Goal: Task Accomplishment & Management: Use online tool/utility

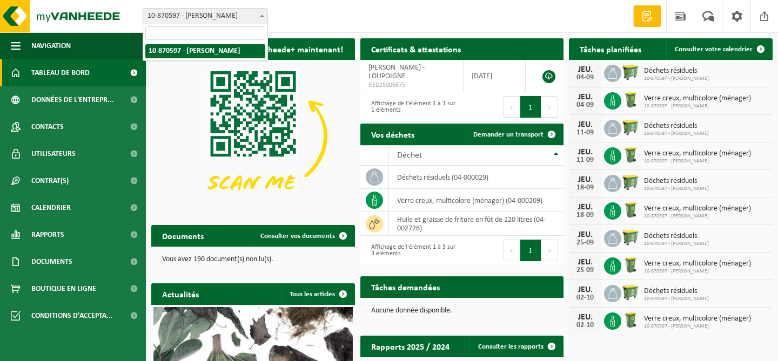
click at [243, 17] on span "10-870597 - [PERSON_NAME]" at bounding box center [205, 16] width 124 height 15
click at [282, 18] on div "Site: 10-870597 - INDRANI - LOUPOIGNE 10-870597 - INDRANI - LOUPOIGNE" at bounding box center [209, 16] width 149 height 16
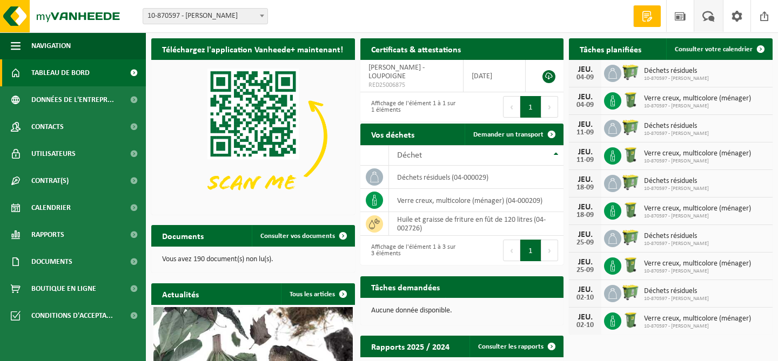
click at [708, 18] on span at bounding box center [708, 16] width 18 height 32
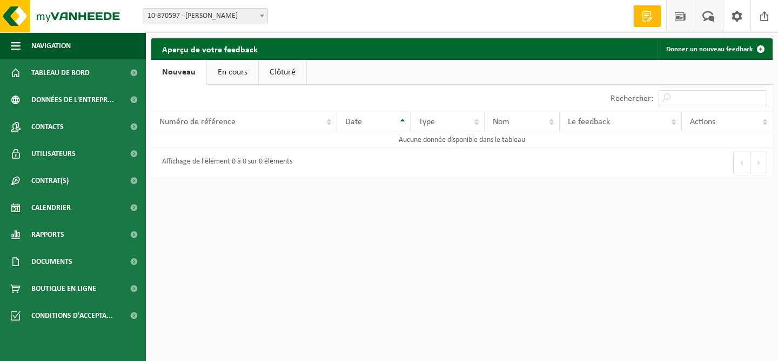
click at [681, 17] on span at bounding box center [680, 16] width 16 height 32
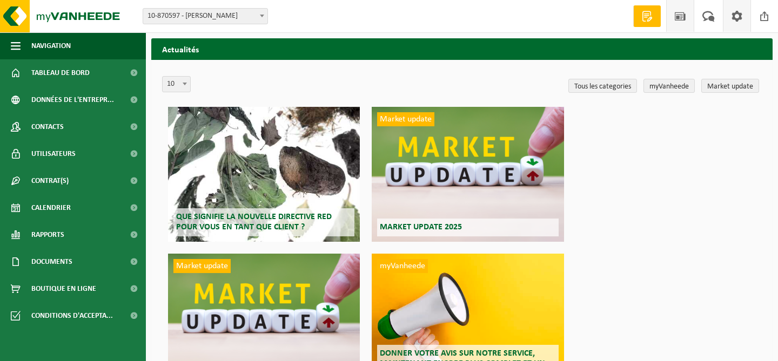
click at [738, 17] on span at bounding box center [737, 16] width 16 height 32
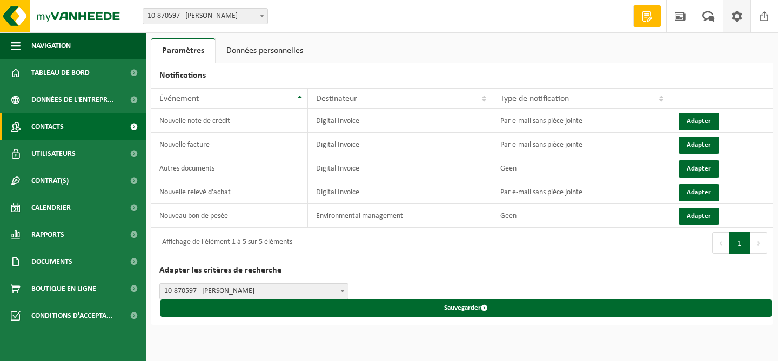
click at [56, 125] on span "Contacts" at bounding box center [47, 126] width 32 height 27
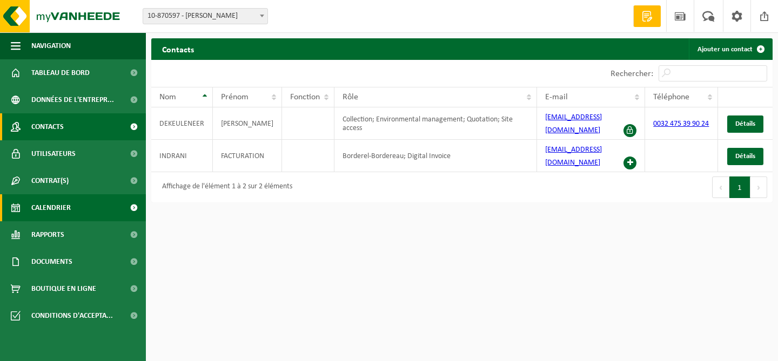
click at [53, 205] on span "Calendrier" at bounding box center [50, 207] width 39 height 27
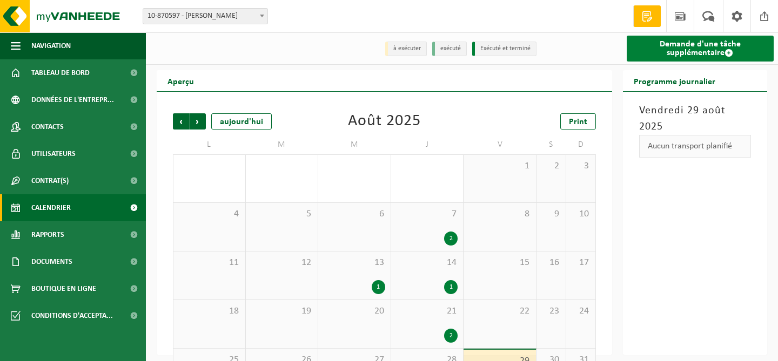
click at [704, 48] on link "Demande d'une tâche supplémentaire" at bounding box center [699, 49] width 147 height 26
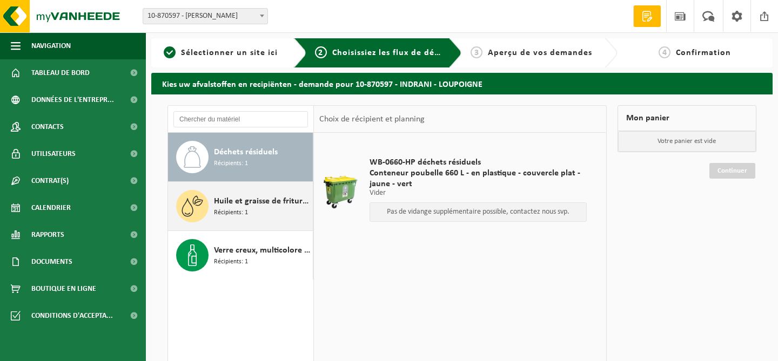
click at [262, 203] on span "Huile et graisse de friture en fût de 120 litres" at bounding box center [262, 201] width 96 height 13
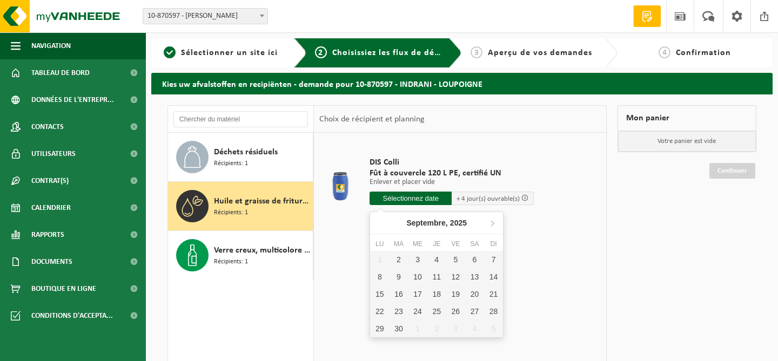
click at [409, 201] on input "text" at bounding box center [410, 199] width 82 height 14
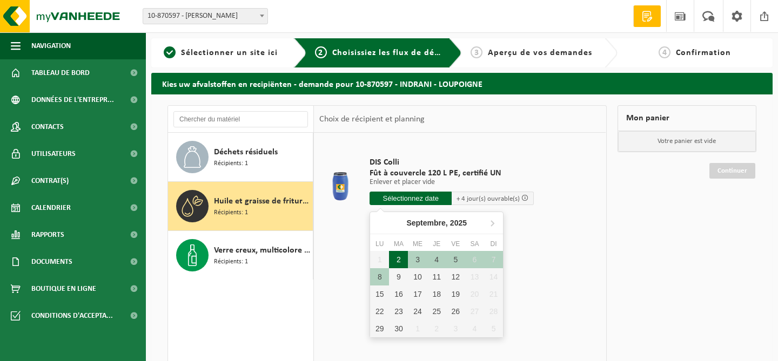
click at [398, 264] on div "2" at bounding box center [398, 259] width 19 height 17
type input "à partir de 2025-09-02"
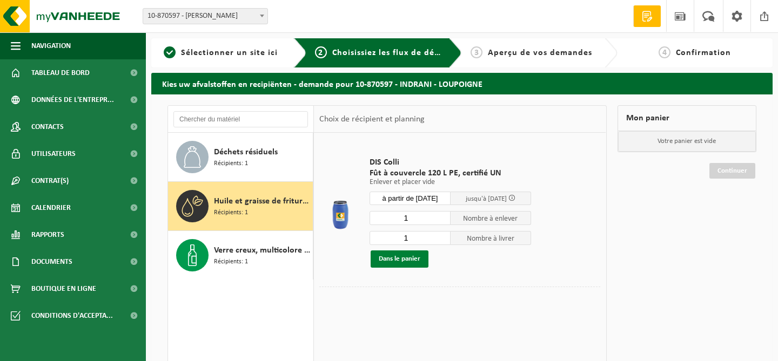
click at [402, 261] on button "Dans le panier" at bounding box center [399, 259] width 58 height 17
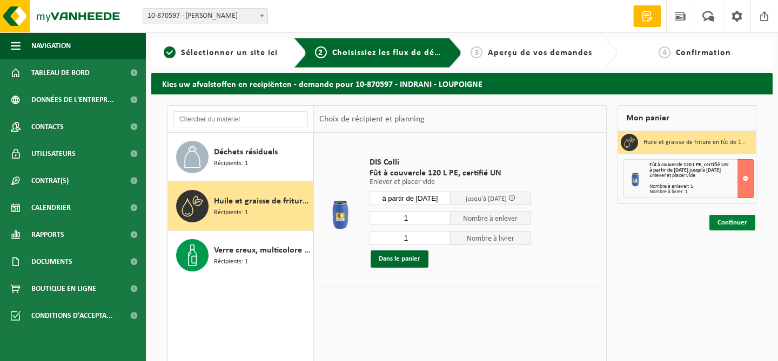
click at [729, 222] on link "Continuer" at bounding box center [732, 223] width 46 height 16
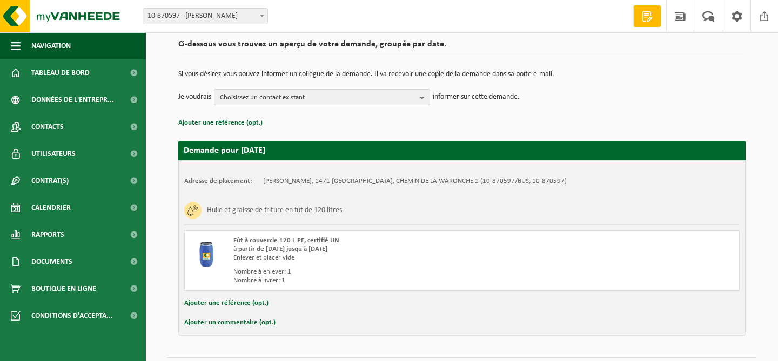
scroll to position [107, 0]
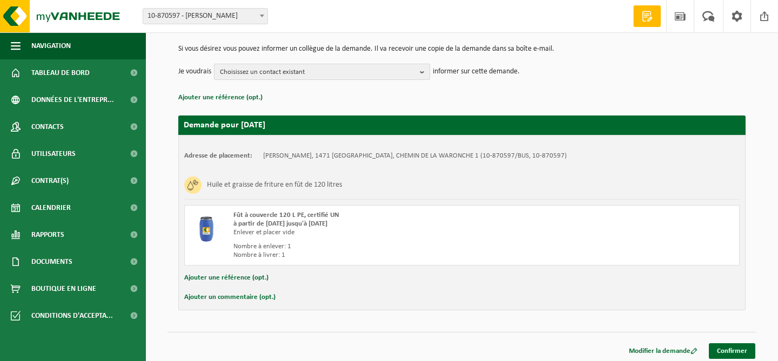
click at [421, 75] on b "button" at bounding box center [425, 71] width 10 height 15
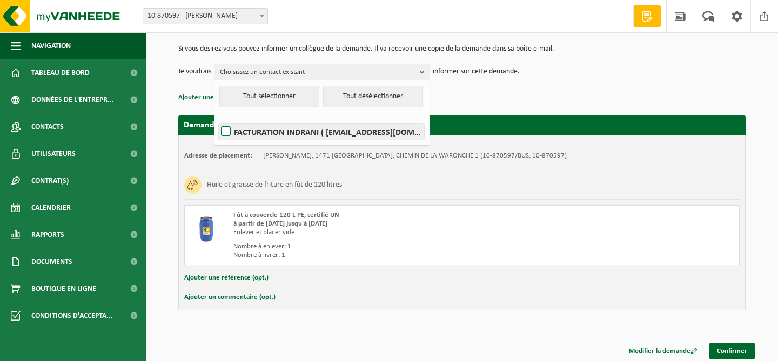
click at [227, 134] on label "FACTURATION INDRANI ( office@indranilodge.com )" at bounding box center [321, 132] width 205 height 16
click at [217, 118] on input "FACTURATION INDRANI ( office@indranilodge.com )" at bounding box center [217, 118] width 1 height 1
checkbox input "true"
click at [540, 95] on p "Ajouter une référence (opt.)" at bounding box center [461, 98] width 567 height 14
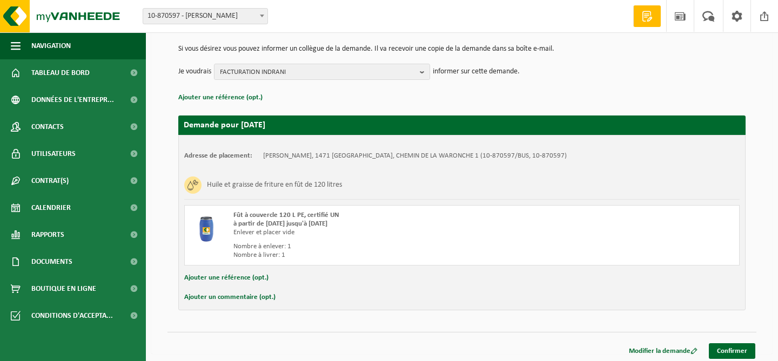
scroll to position [111, 0]
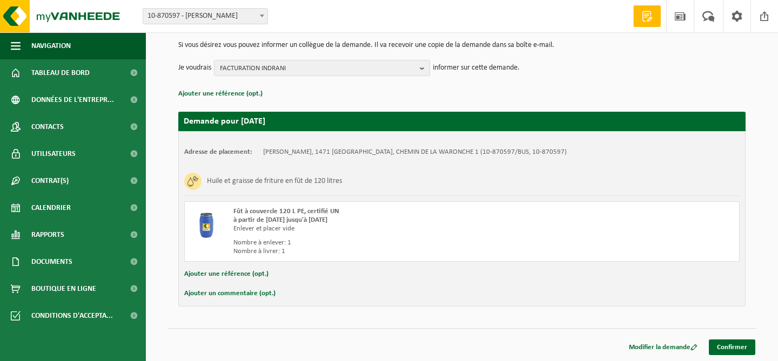
click at [228, 293] on button "Ajouter un commentaire (opt.)" at bounding box center [229, 294] width 91 height 14
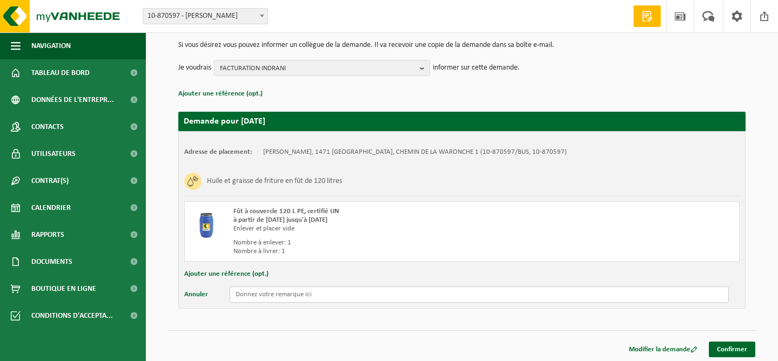
click at [264, 299] on input "text" at bounding box center [479, 295] width 499 height 16
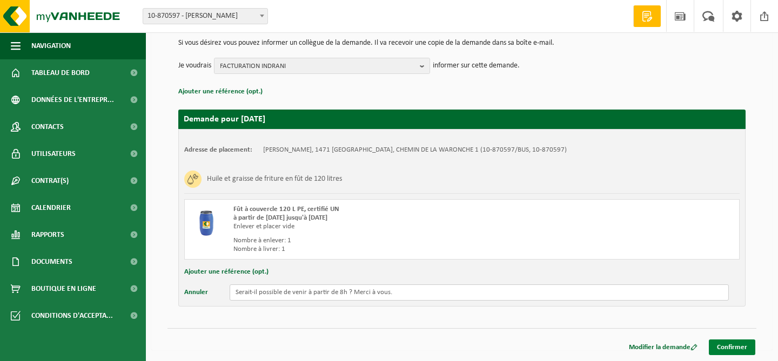
type input "Serait-il possible de venir à partir de 8h ? Merci à vous."
click at [732, 348] on link "Confirmer" at bounding box center [732, 348] width 46 height 16
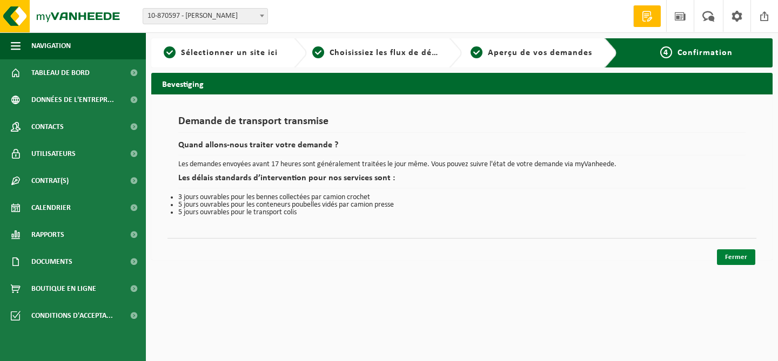
click at [740, 253] on link "Fermer" at bounding box center [736, 257] width 38 height 16
